Goal: Navigation & Orientation: Find specific page/section

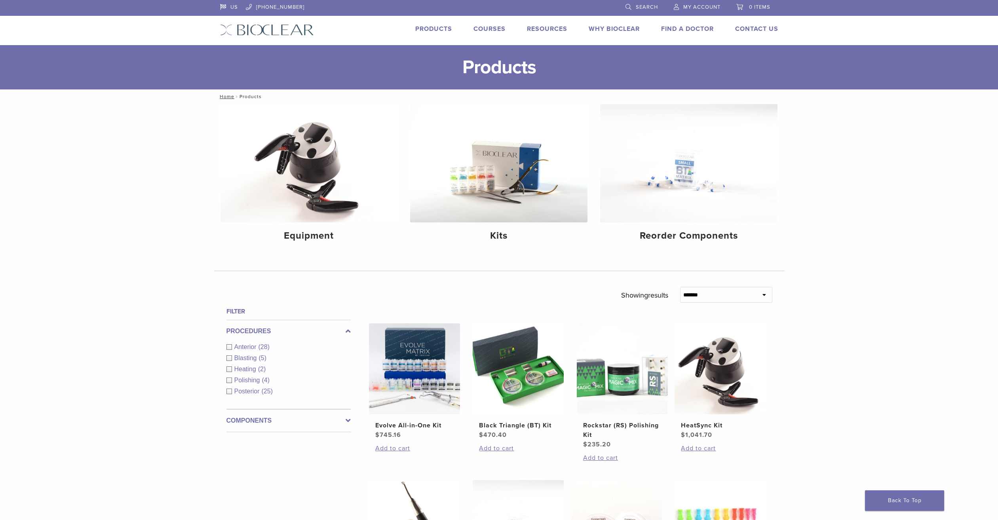
click at [439, 27] on link "Products" at bounding box center [433, 29] width 37 height 8
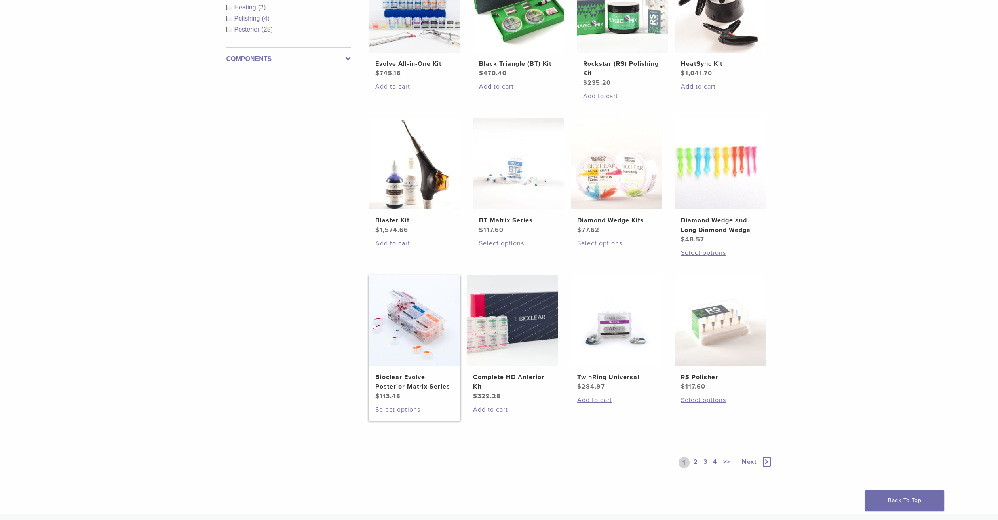
scroll to position [367, 0]
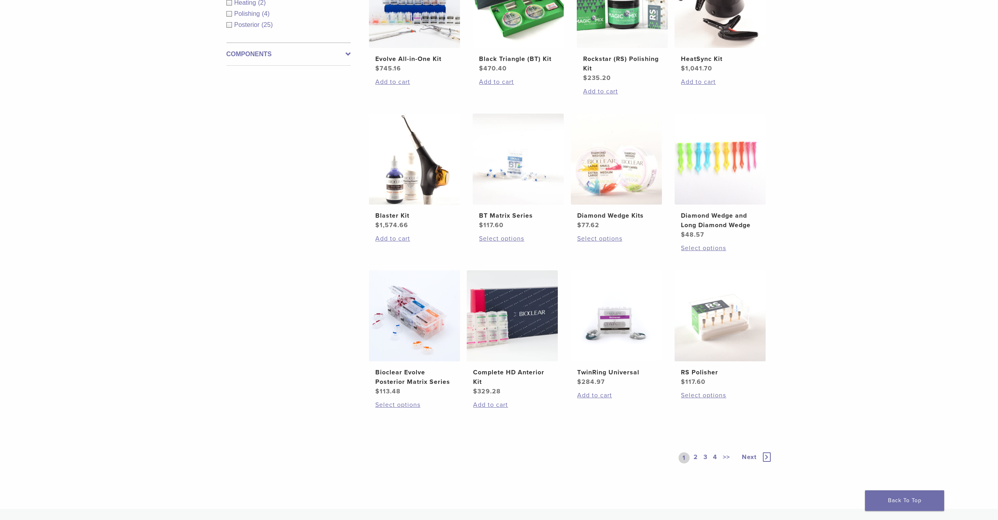
click at [698, 458] on link "2" at bounding box center [696, 457] width 8 height 11
